Goal: Task Accomplishment & Management: Manage account settings

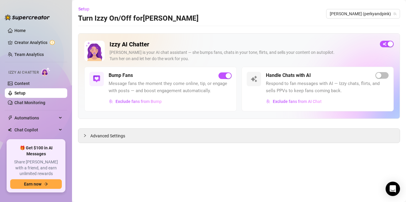
click at [24, 95] on link "Setup" at bounding box center [19, 93] width 11 height 5
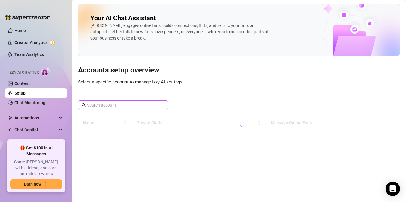
click at [125, 101] on span at bounding box center [123, 105] width 90 height 10
click at [122, 104] on input "text" at bounding box center [123, 105] width 73 height 7
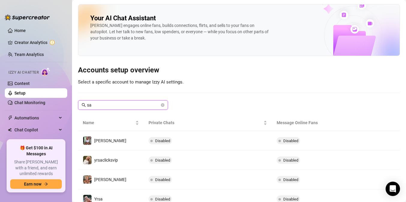
type input "s"
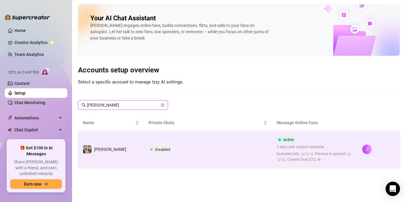
type input "[PERSON_NAME]"
click at [248, 149] on td "Disabled" at bounding box center [208, 149] width 128 height 37
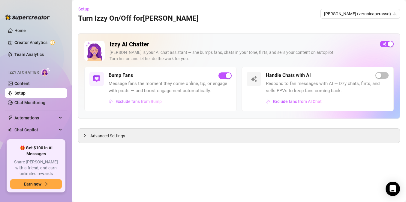
click at [135, 103] on span "Exclude fans from Bump" at bounding box center [138, 101] width 46 height 5
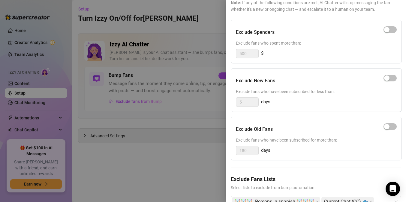
scroll to position [75, 0]
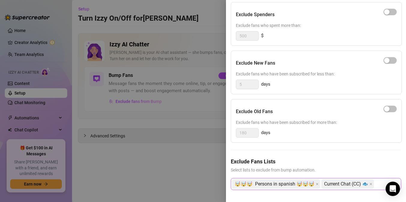
click at [373, 183] on div "🤯🤯🤯 Persons in spanish 🤯🤯🤯 Current Chat (CC) 🐟" at bounding box center [313, 184] width 162 height 11
click at [136, 141] on div at bounding box center [203, 101] width 406 height 202
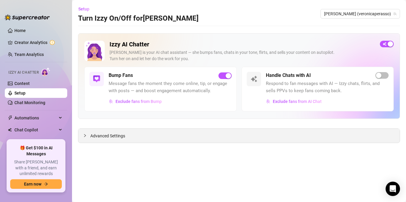
click at [93, 139] on span "Advanced Settings" at bounding box center [107, 136] width 35 height 7
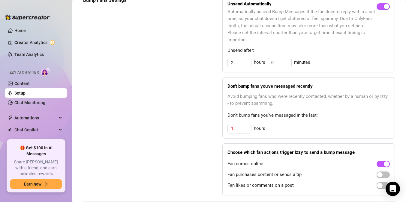
scroll to position [307, 0]
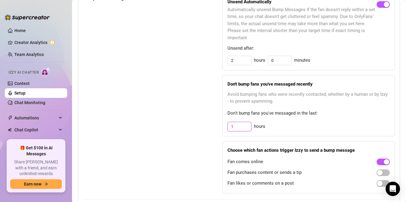
click at [237, 129] on input "1" at bounding box center [239, 126] width 23 height 9
type input "30"
click at [185, 174] on div "Bump Fans Settings" at bounding box center [137, 94] width 109 height 199
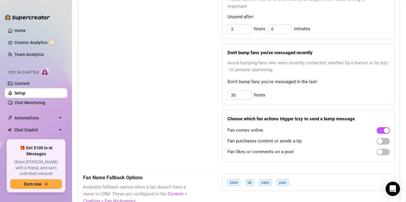
scroll to position [338, 0]
click at [380, 139] on span "button" at bounding box center [382, 141] width 13 height 7
click at [377, 148] on div at bounding box center [382, 152] width 13 height 10
click at [378, 155] on span "button" at bounding box center [382, 152] width 13 height 7
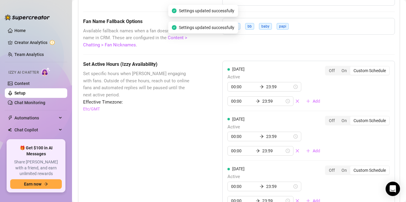
scroll to position [495, 0]
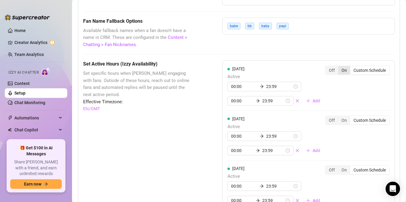
click at [340, 70] on div "On" at bounding box center [344, 70] width 12 height 8
click at [340, 67] on input "On" at bounding box center [340, 67] width 0 height 0
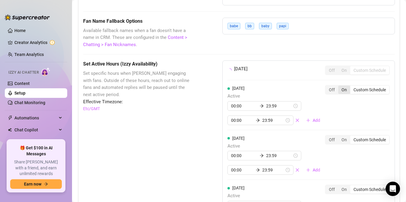
click at [340, 93] on div "On" at bounding box center [344, 90] width 12 height 8
click at [340, 87] on input "On" at bounding box center [340, 87] width 0 height 0
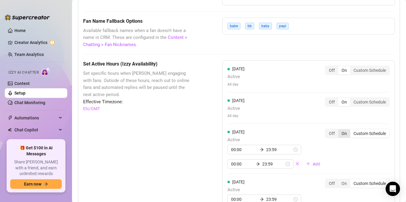
click at [340, 132] on div "On" at bounding box center [344, 134] width 12 height 8
click at [340, 130] on input "On" at bounding box center [340, 130] width 0 height 0
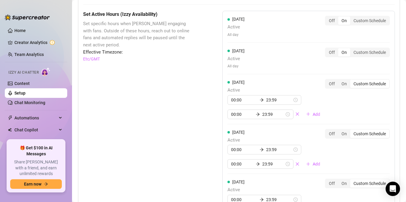
scroll to position [546, 0]
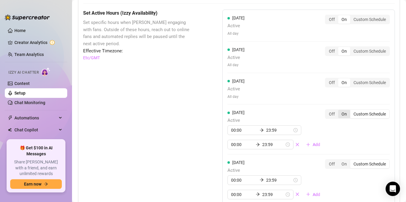
click at [340, 113] on div "On" at bounding box center [344, 114] width 12 height 8
click at [340, 111] on input "On" at bounding box center [340, 111] width 0 height 0
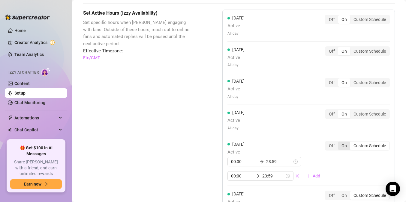
click at [339, 145] on div "On" at bounding box center [344, 146] width 12 height 8
click at [340, 143] on input "On" at bounding box center [340, 143] width 0 height 0
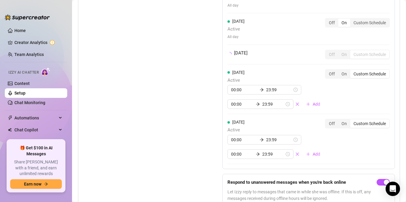
scroll to position [662, 0]
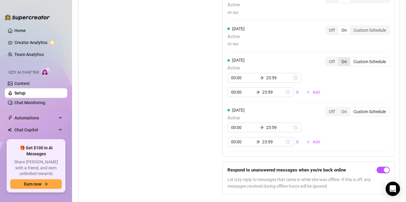
click at [339, 62] on div "On" at bounding box center [344, 62] width 12 height 8
click at [340, 58] on input "On" at bounding box center [340, 58] width 0 height 0
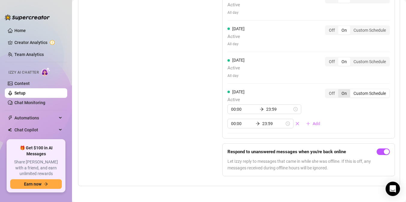
click at [338, 97] on div "On" at bounding box center [344, 93] width 12 height 8
click at [340, 90] on input "On" at bounding box center [340, 90] width 0 height 0
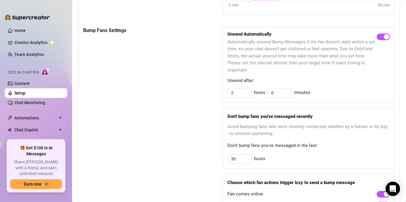
scroll to position [275, 0]
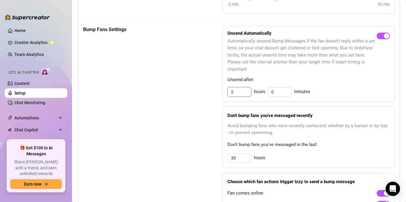
click at [234, 92] on input "2" at bounding box center [239, 92] width 23 height 9
type input "0"
click at [272, 92] on input "30" at bounding box center [279, 92] width 23 height 9
click at [306, 74] on div "Unsend Automatically Automatically unsend Bump Messages if the fan doesn't repl…" at bounding box center [308, 64] width 172 height 76
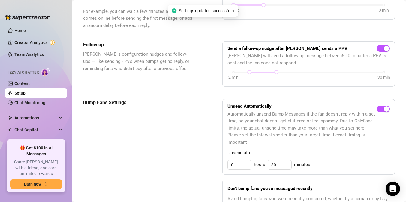
scroll to position [210, 0]
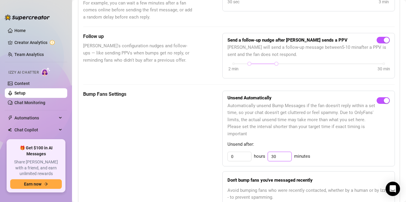
click at [277, 157] on input "30" at bounding box center [279, 156] width 23 height 9
type input "3"
type input "45"
click at [225, 142] on div "Unsend Automatically Automatically unsend Bump Messages if the fan doesn't repl…" at bounding box center [308, 129] width 172 height 76
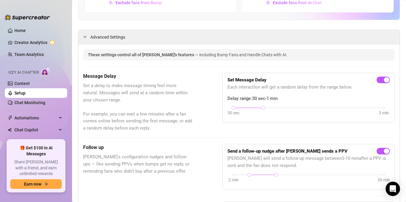
scroll to position [0, 0]
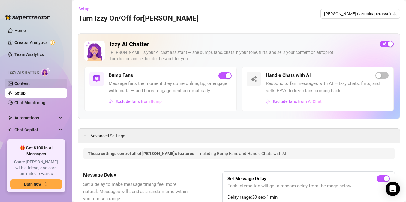
click at [30, 82] on link "Content" at bounding box center [21, 83] width 15 height 5
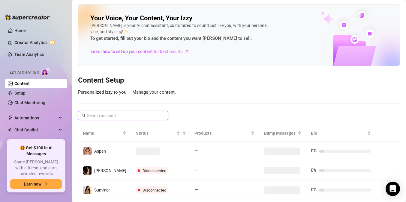
click at [138, 114] on input "text" at bounding box center [123, 115] width 73 height 7
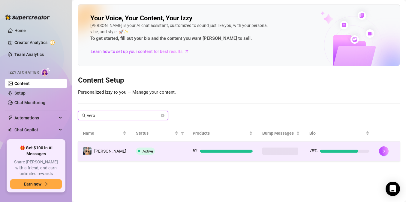
type input "vero"
click at [148, 145] on td "Active" at bounding box center [159, 151] width 57 height 19
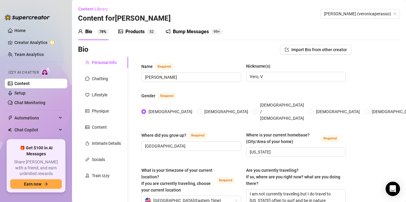
click at [183, 35] on div "Bump Messages" at bounding box center [191, 31] width 36 height 7
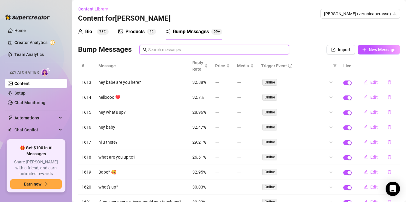
click at [178, 49] on input "text" at bounding box center [216, 49] width 137 height 7
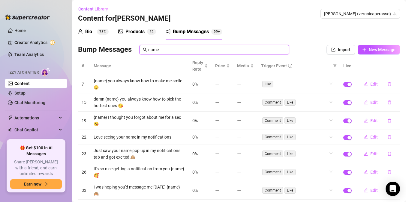
type input "name"
